Goal: Task Accomplishment & Management: Use online tool/utility

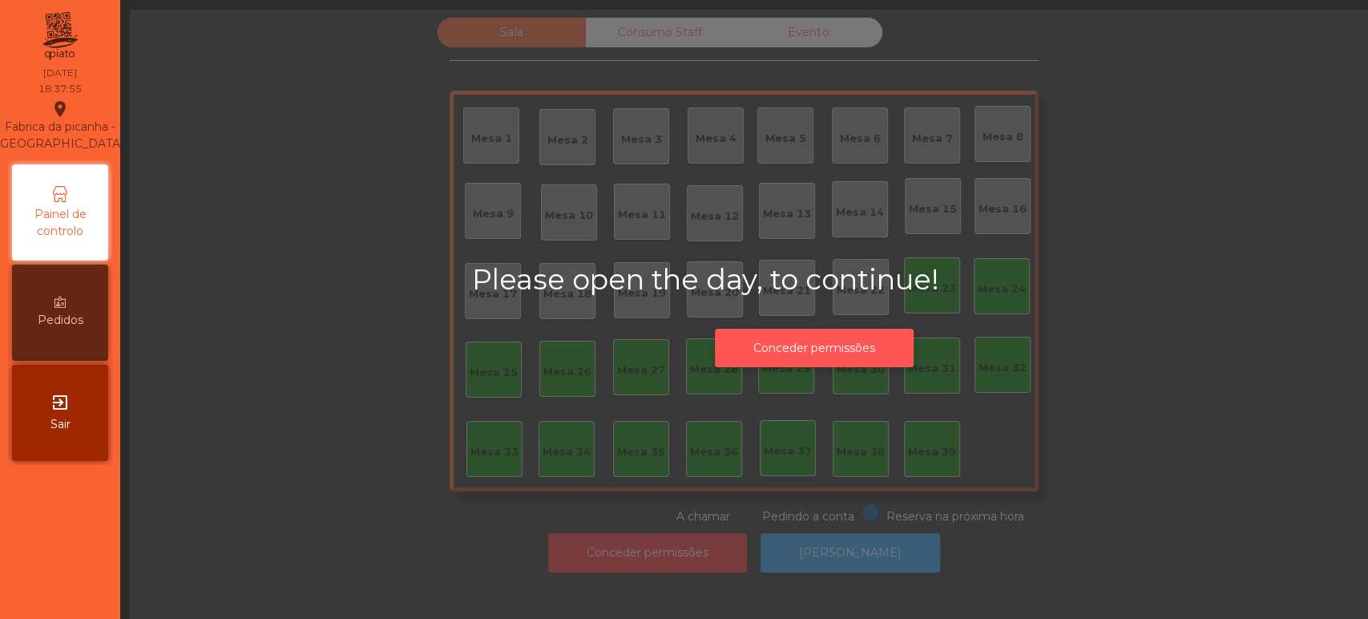
click at [844, 360] on button "Conceder permissões" at bounding box center [814, 347] width 199 height 39
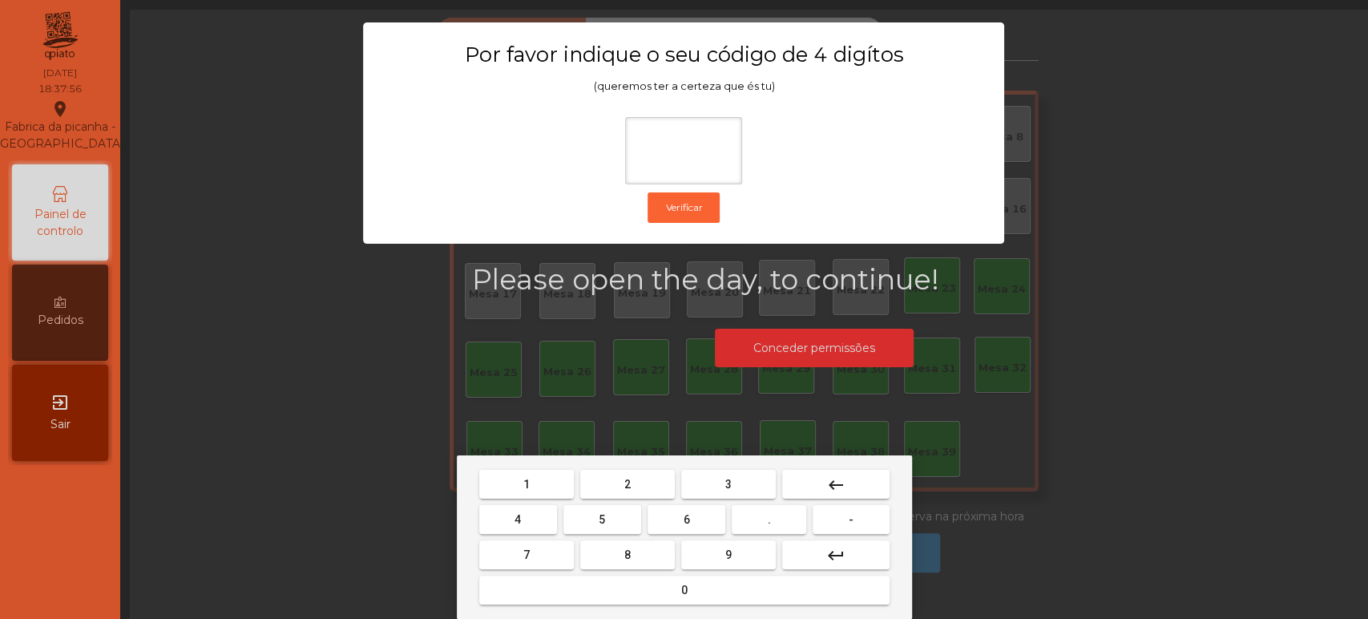
click at [533, 486] on button "1" at bounding box center [526, 483] width 95 height 29
click at [717, 483] on button "3" at bounding box center [728, 483] width 95 height 29
click at [604, 506] on button "5" at bounding box center [602, 519] width 78 height 29
click at [682, 589] on span "0" at bounding box center [684, 589] width 6 height 13
type input "****"
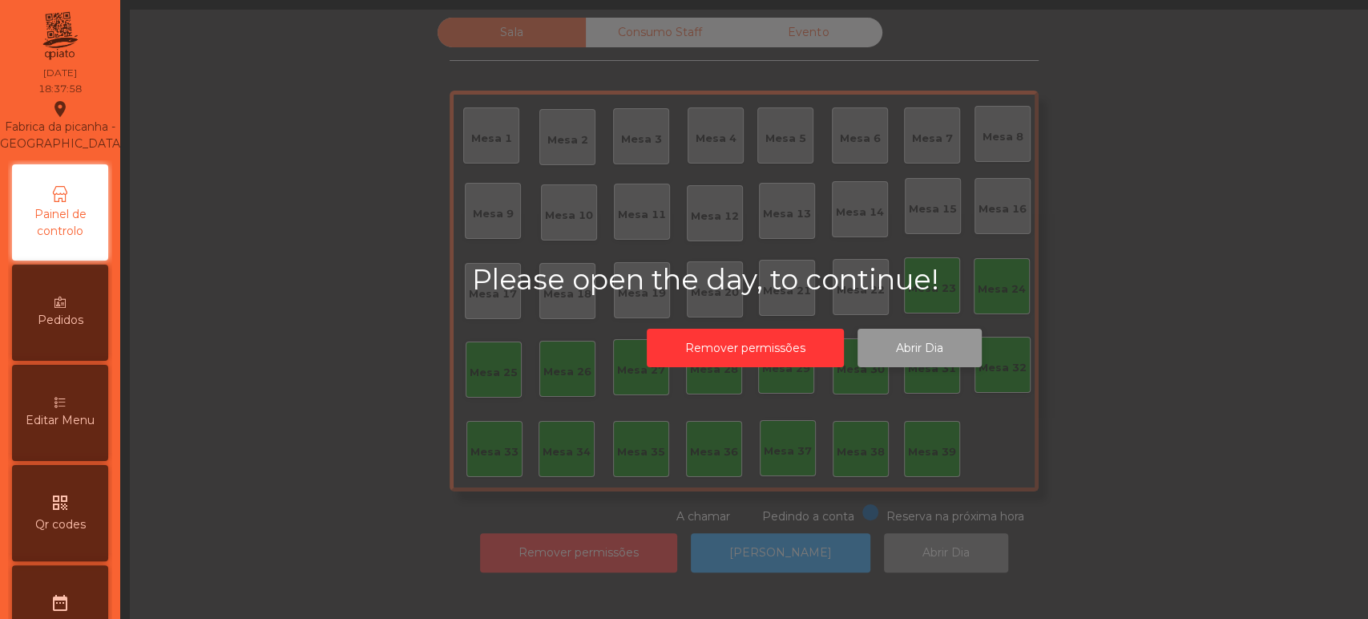
click at [939, 346] on button "Abrir Dia" at bounding box center [919, 347] width 124 height 39
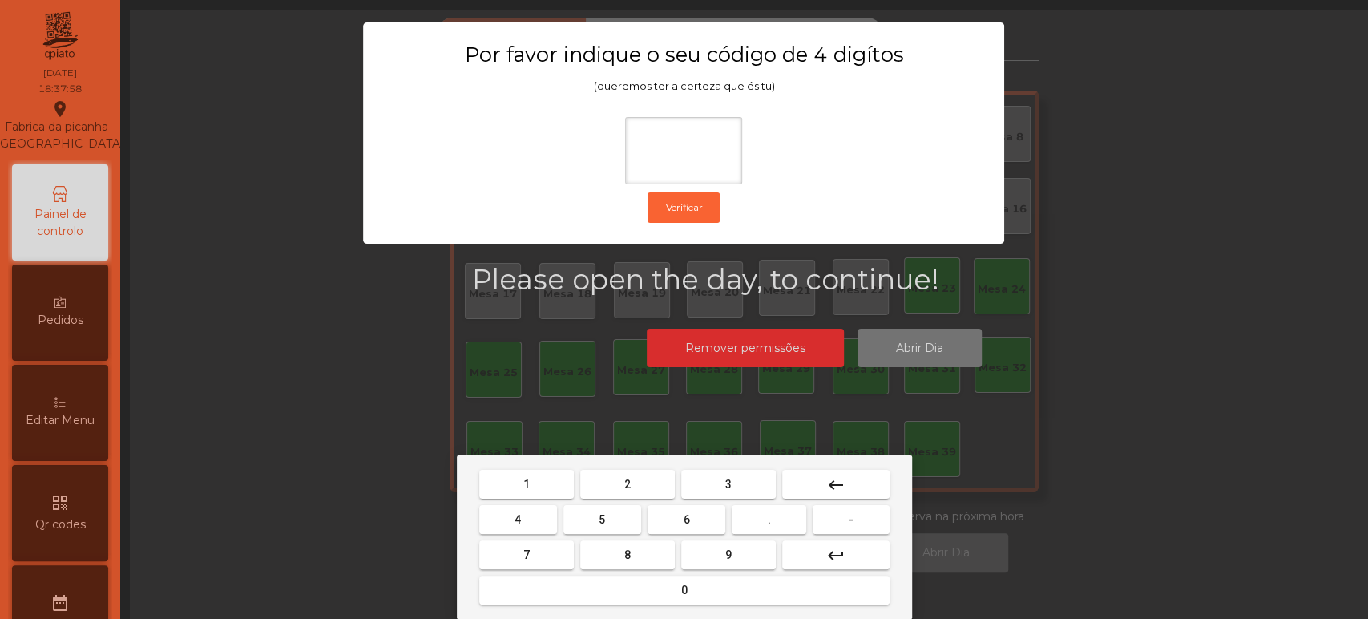
click at [528, 479] on span "1" at bounding box center [526, 484] width 6 height 13
click at [727, 483] on span "3" at bounding box center [728, 484] width 6 height 13
click at [611, 506] on button "5" at bounding box center [602, 519] width 78 height 29
click at [706, 578] on button "0" at bounding box center [684, 589] width 410 height 29
type input "****"
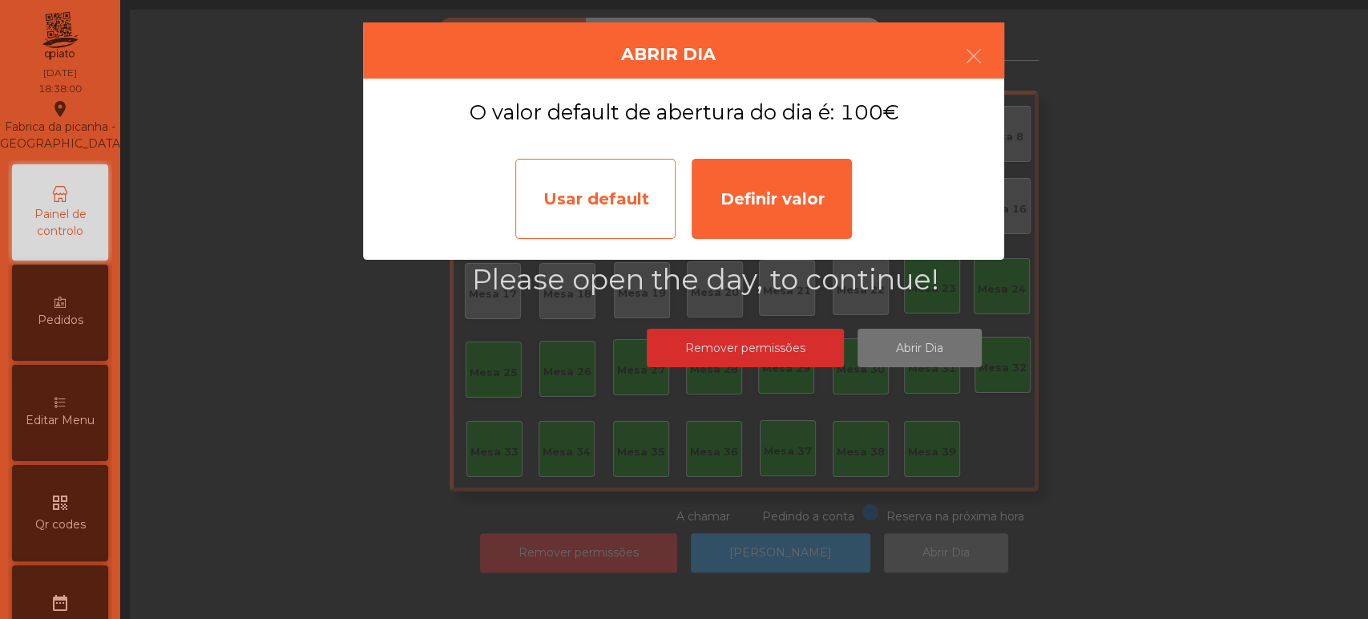
click at [610, 205] on div "Usar default" at bounding box center [595, 199] width 160 height 80
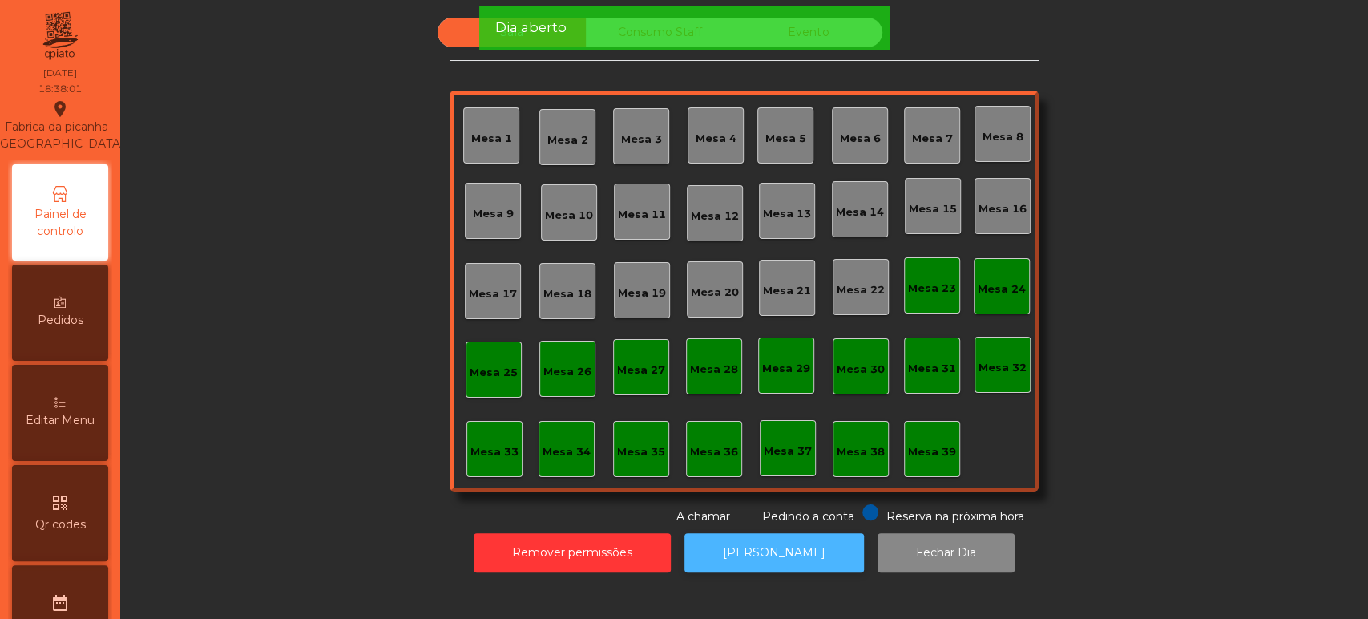
click at [784, 554] on button "[PERSON_NAME]" at bounding box center [773, 552] width 179 height 39
